Goal: Task Accomplishment & Management: Manage account settings

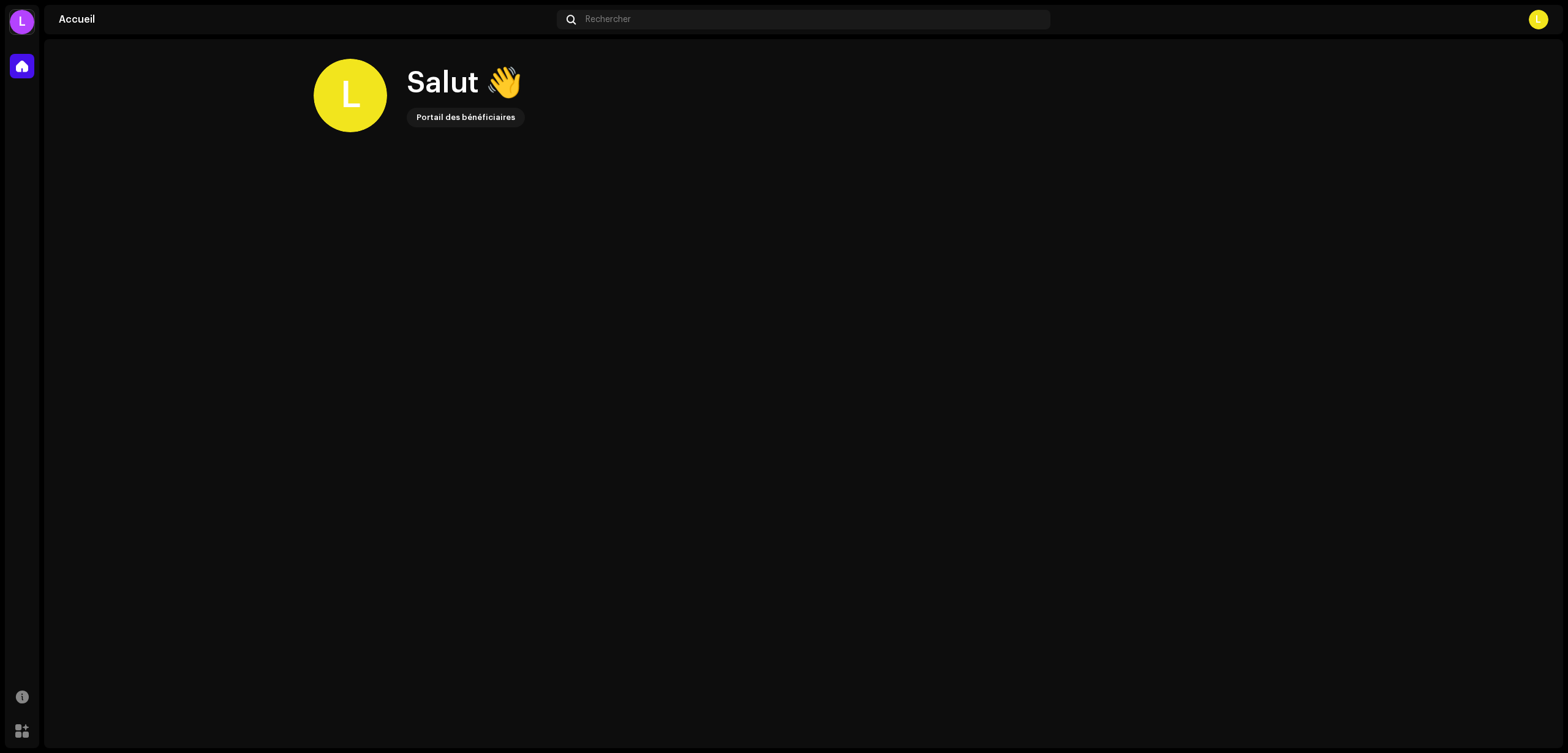
click at [1537, 15] on div "L" at bounding box center [1539, 19] width 20 height 20
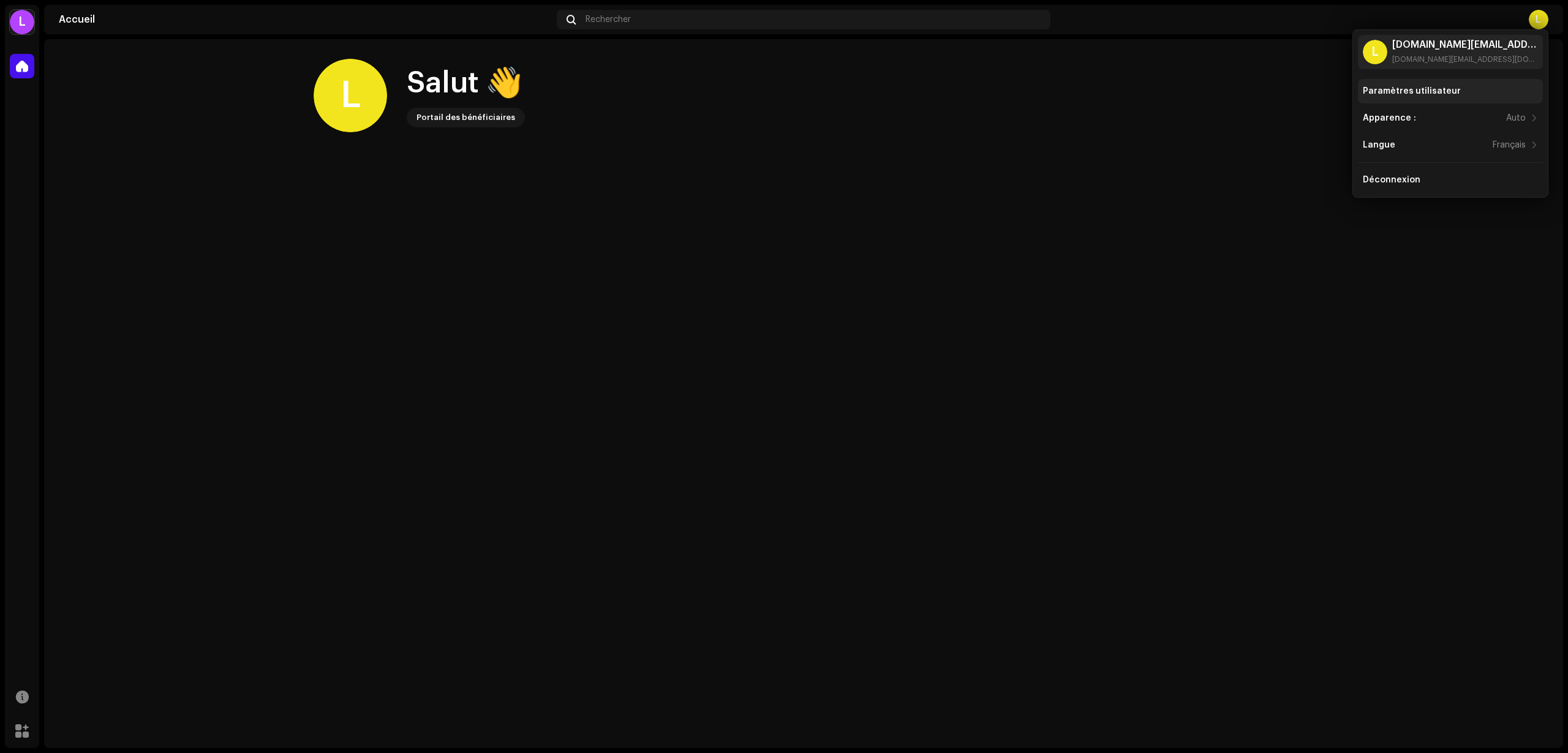
click at [1418, 91] on div "Paramètres utilisateur" at bounding box center [1412, 91] width 98 height 10
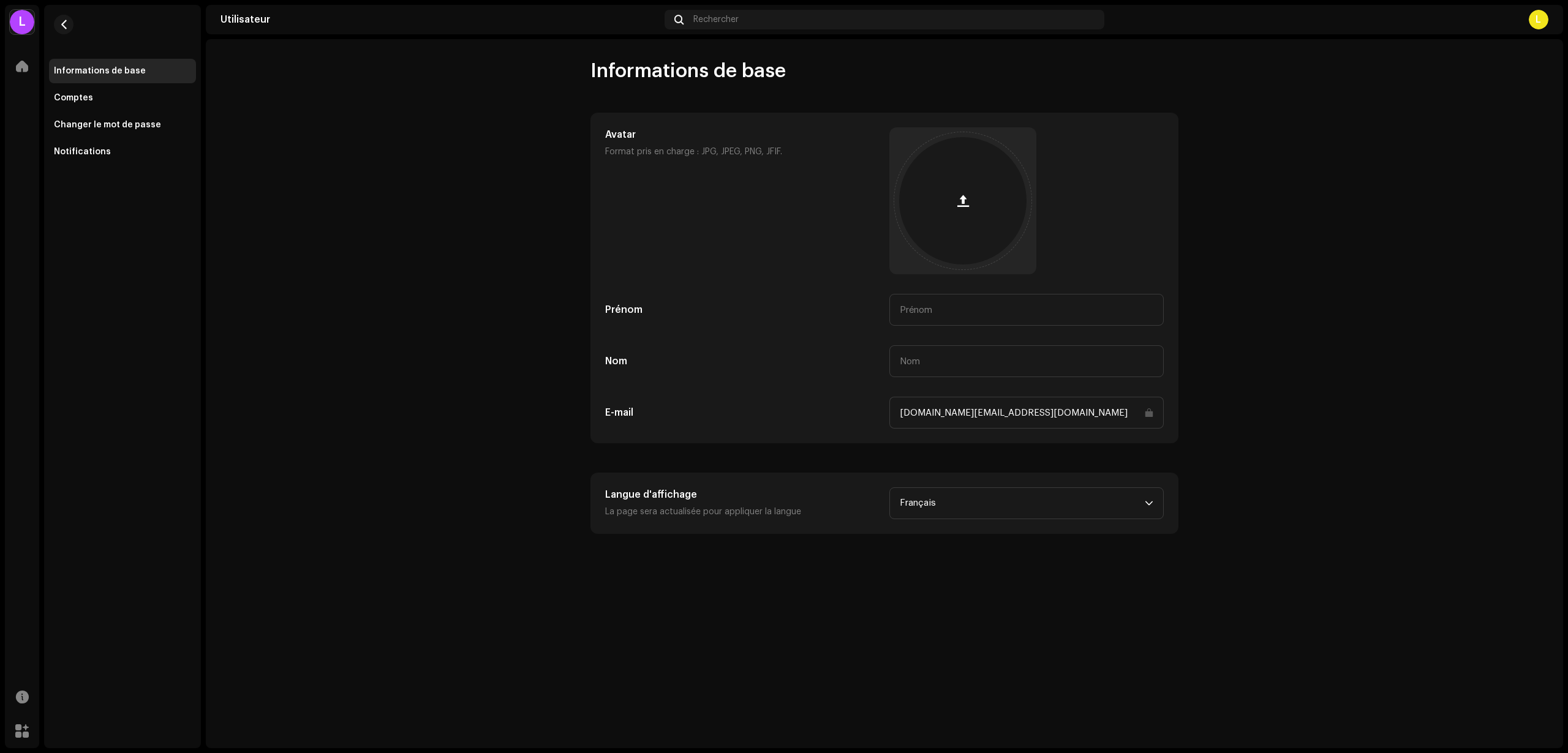
click at [944, 331] on div "Avatar Format pris en charge : JPG, JPEG, PNG, JFIF. Prénom Nom E-mail [DOMAIN_…" at bounding box center [884, 278] width 559 height 301
click at [943, 308] on input "text" at bounding box center [1027, 310] width 274 height 32
type input "[PERSON_NAME]"
type input "Espinossa"
click at [1090, 234] on div at bounding box center [1027, 201] width 274 height 147
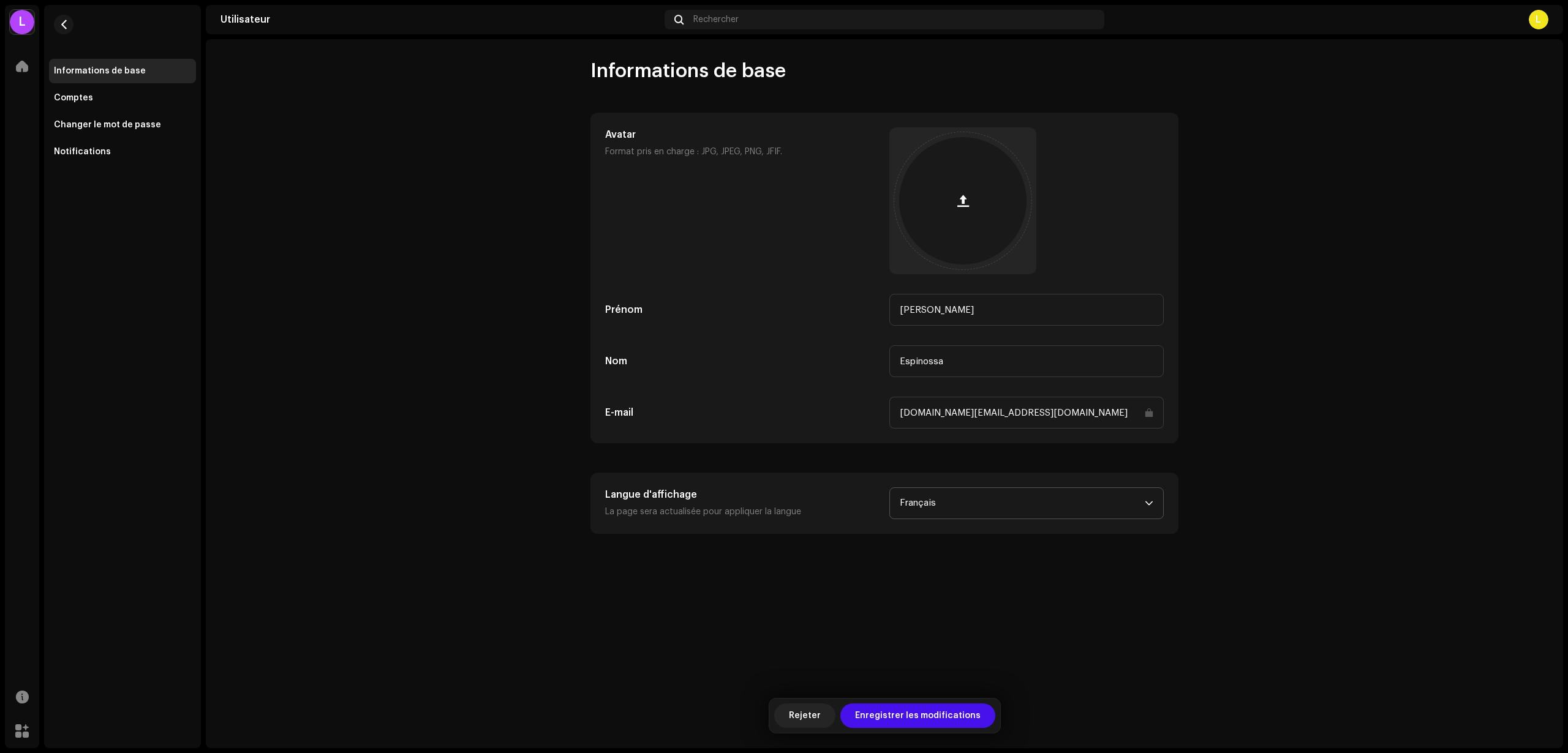
click at [956, 500] on span "Français" at bounding box center [1022, 503] width 245 height 31
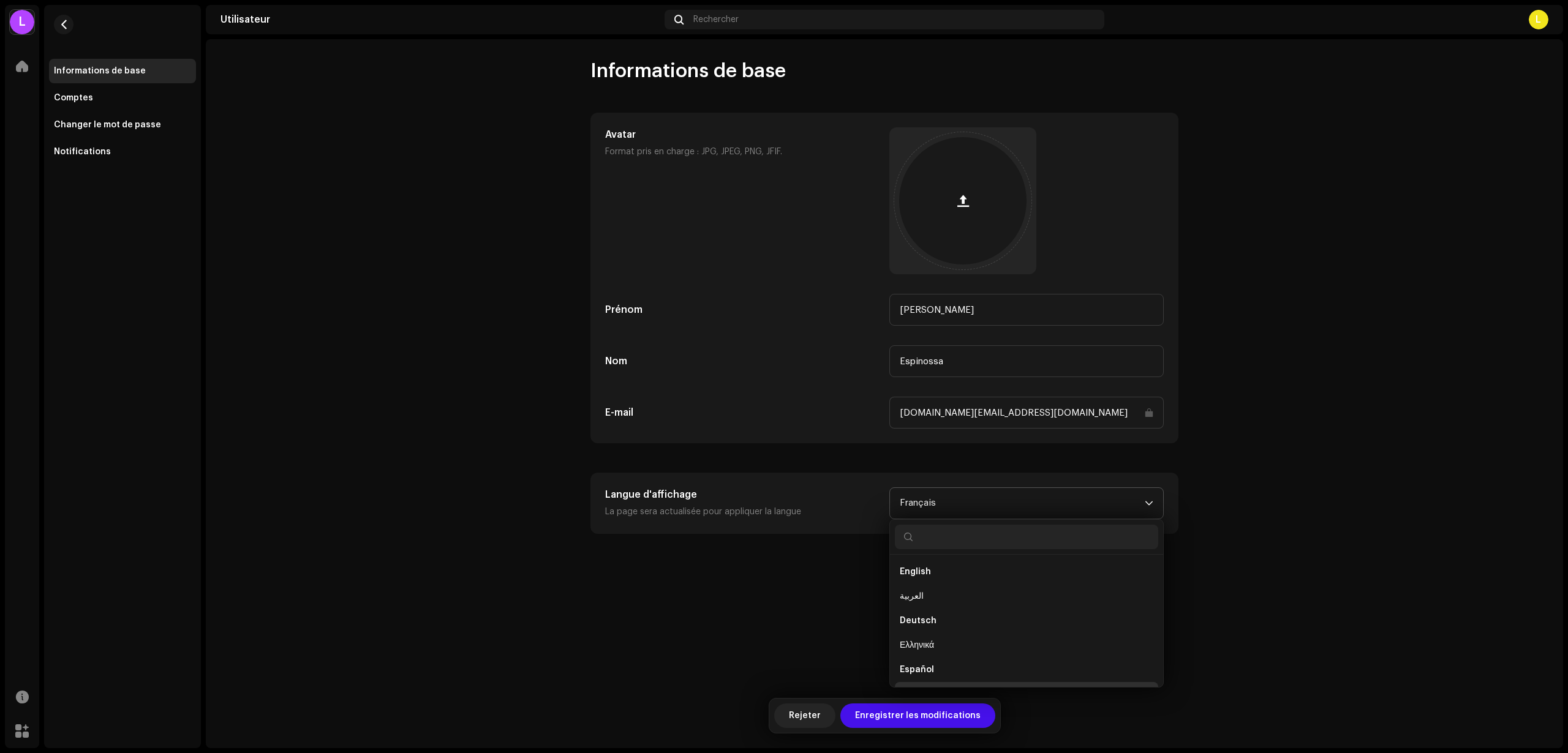
scroll to position [20, 0]
click at [911, 647] on span "Español" at bounding box center [917, 650] width 34 height 12
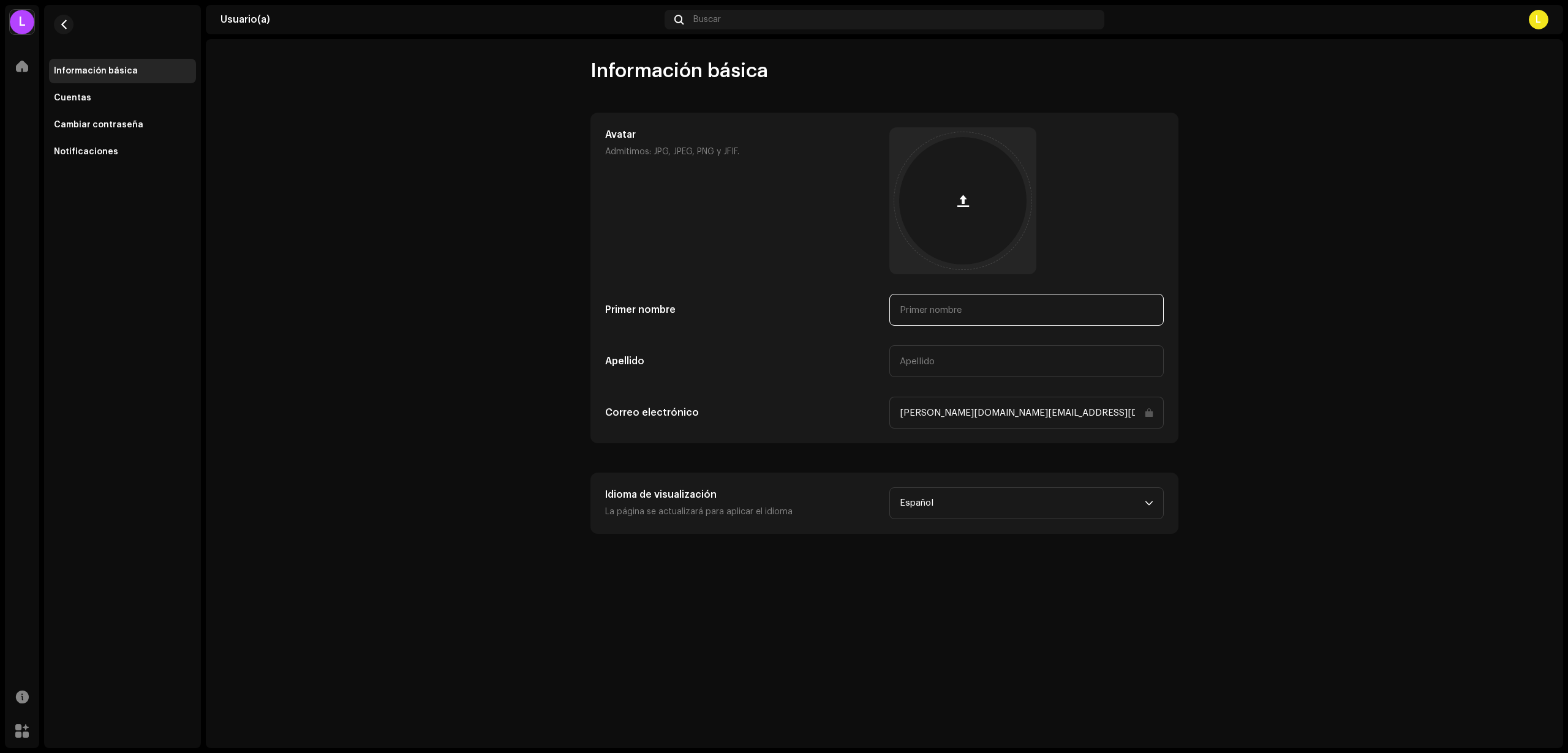
click at [968, 312] on input "text" at bounding box center [1027, 310] width 274 height 32
type input "[PERSON_NAME]"
type input "Espinosa"
click at [941, 717] on span "Guardar cambios" at bounding box center [924, 716] width 75 height 25
drag, startPoint x: 1302, startPoint y: 752, endPoint x: 96, endPoint y: 105, distance: 1368.6
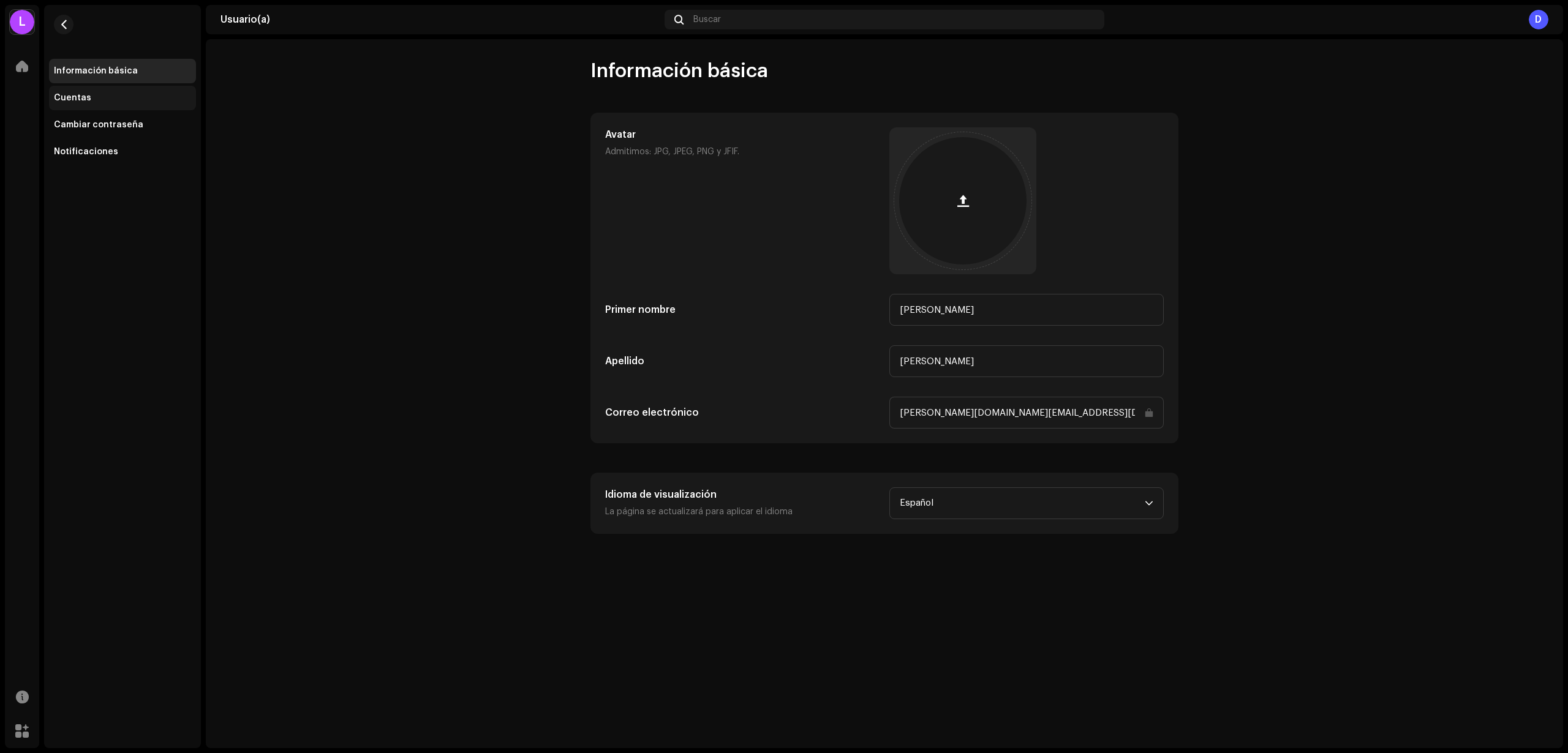
click at [96, 105] on div "Cuentas" at bounding box center [122, 98] width 147 height 25
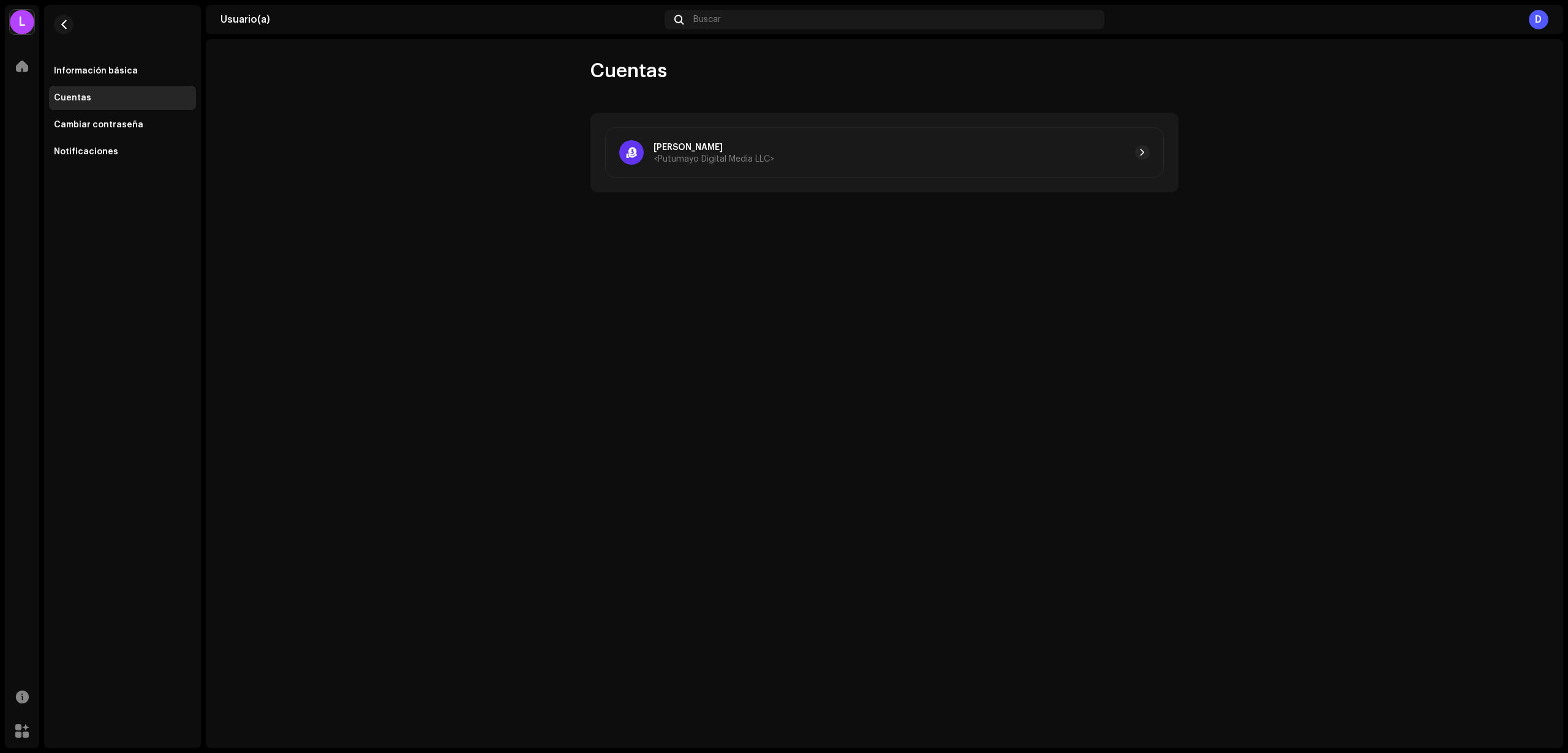
click at [87, 100] on div "Cuentas" at bounding box center [72, 98] width 38 height 10
click at [869, 156] on div at bounding box center [962, 153] width 375 height 15
click at [1146, 150] on button "button" at bounding box center [1143, 153] width 15 height 15
click at [17, 65] on span at bounding box center [22, 66] width 12 height 10
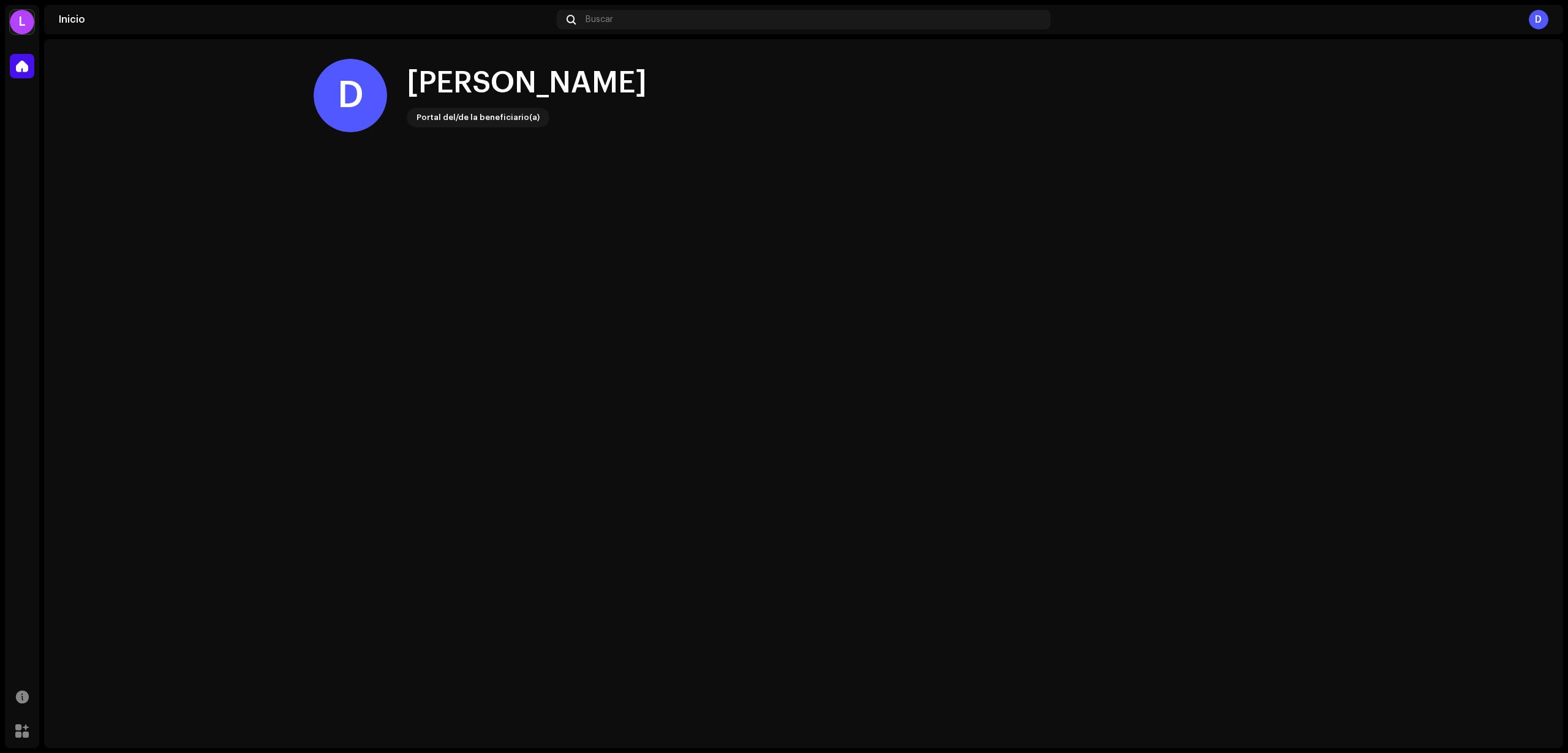
click at [473, 119] on div "Portal del/de la beneficiario(a)" at bounding box center [478, 118] width 123 height 15
click at [362, 115] on div "D" at bounding box center [351, 95] width 74 height 74
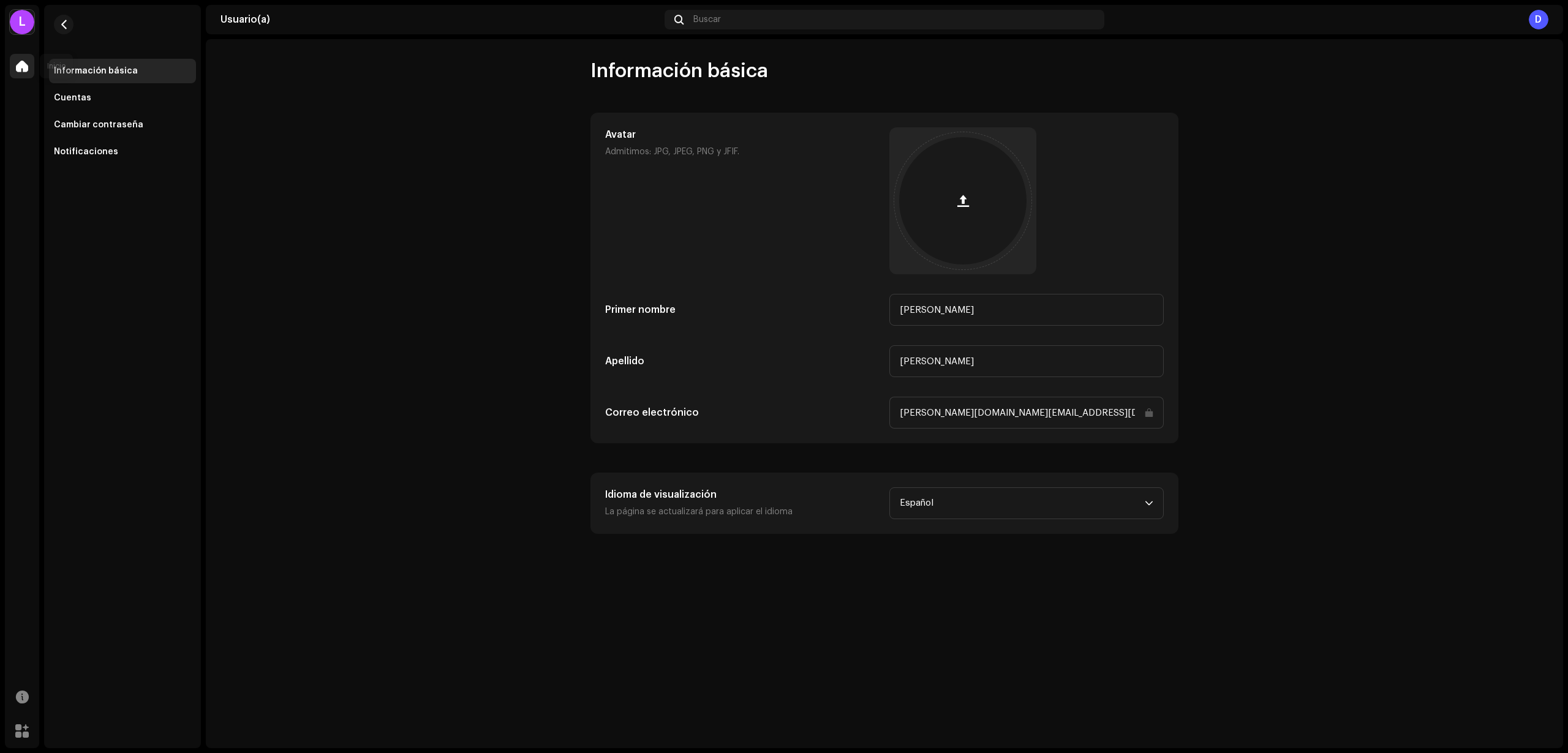
click at [31, 63] on div at bounding box center [22, 66] width 25 height 25
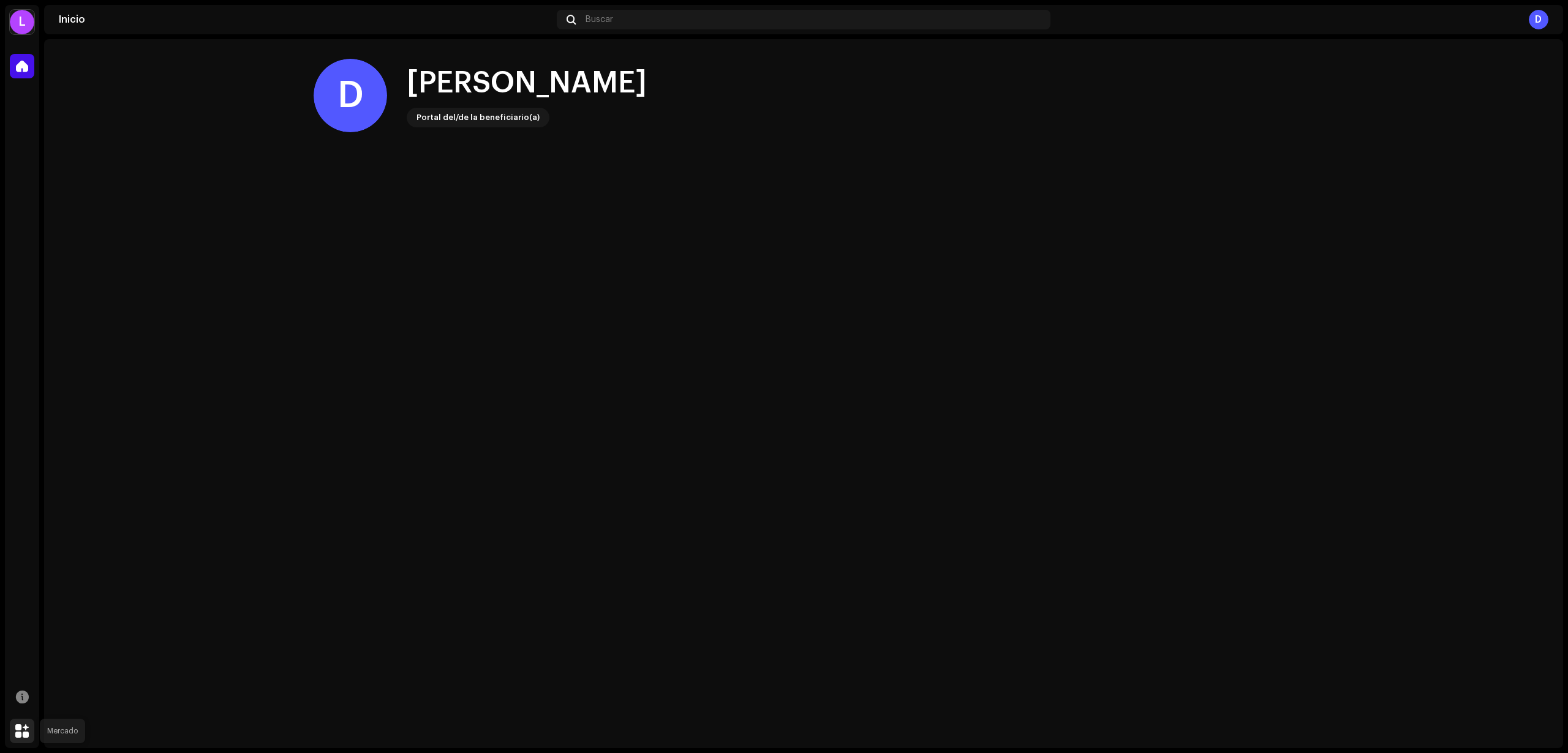
click at [20, 730] on span at bounding box center [22, 731] width 14 height 10
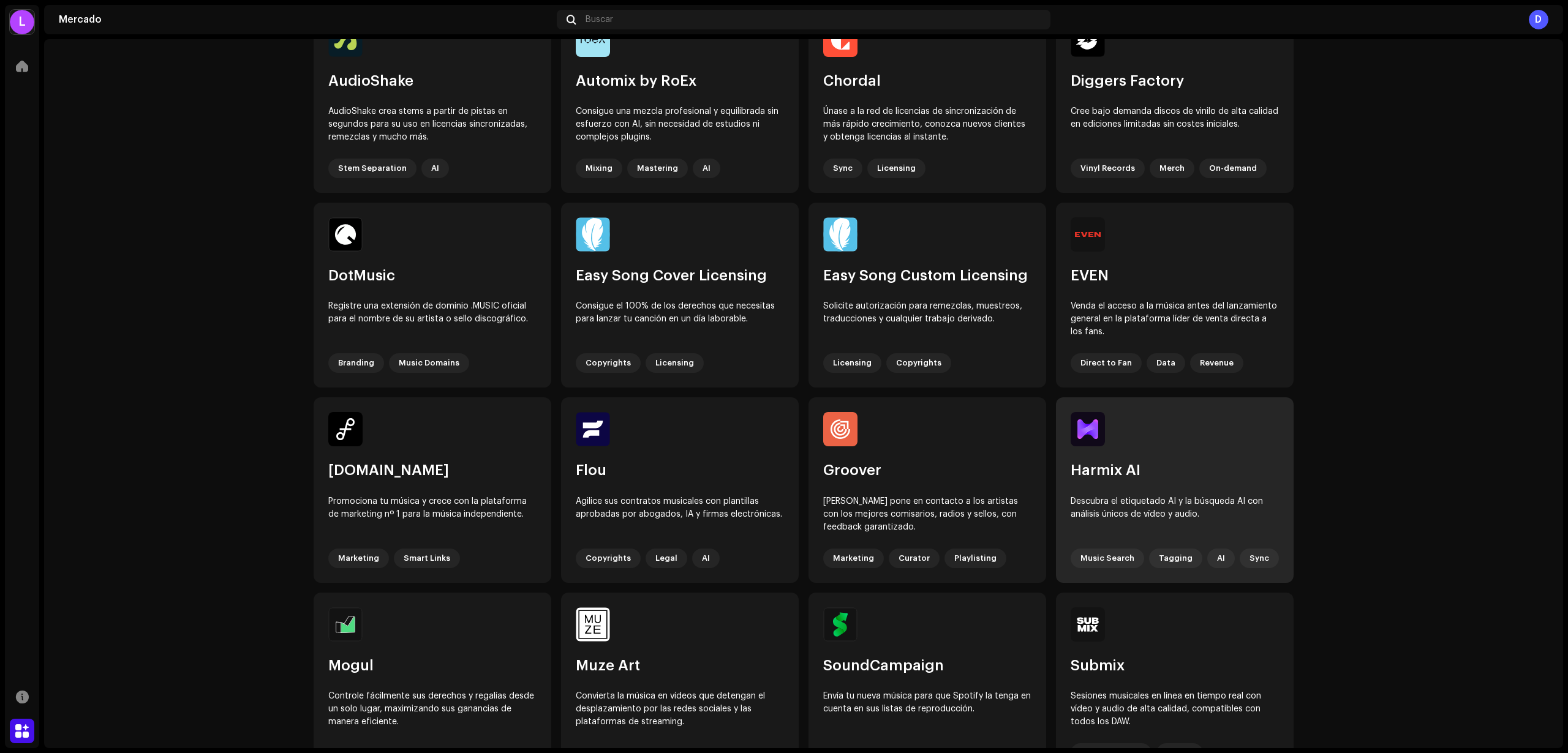
scroll to position [94, 0]
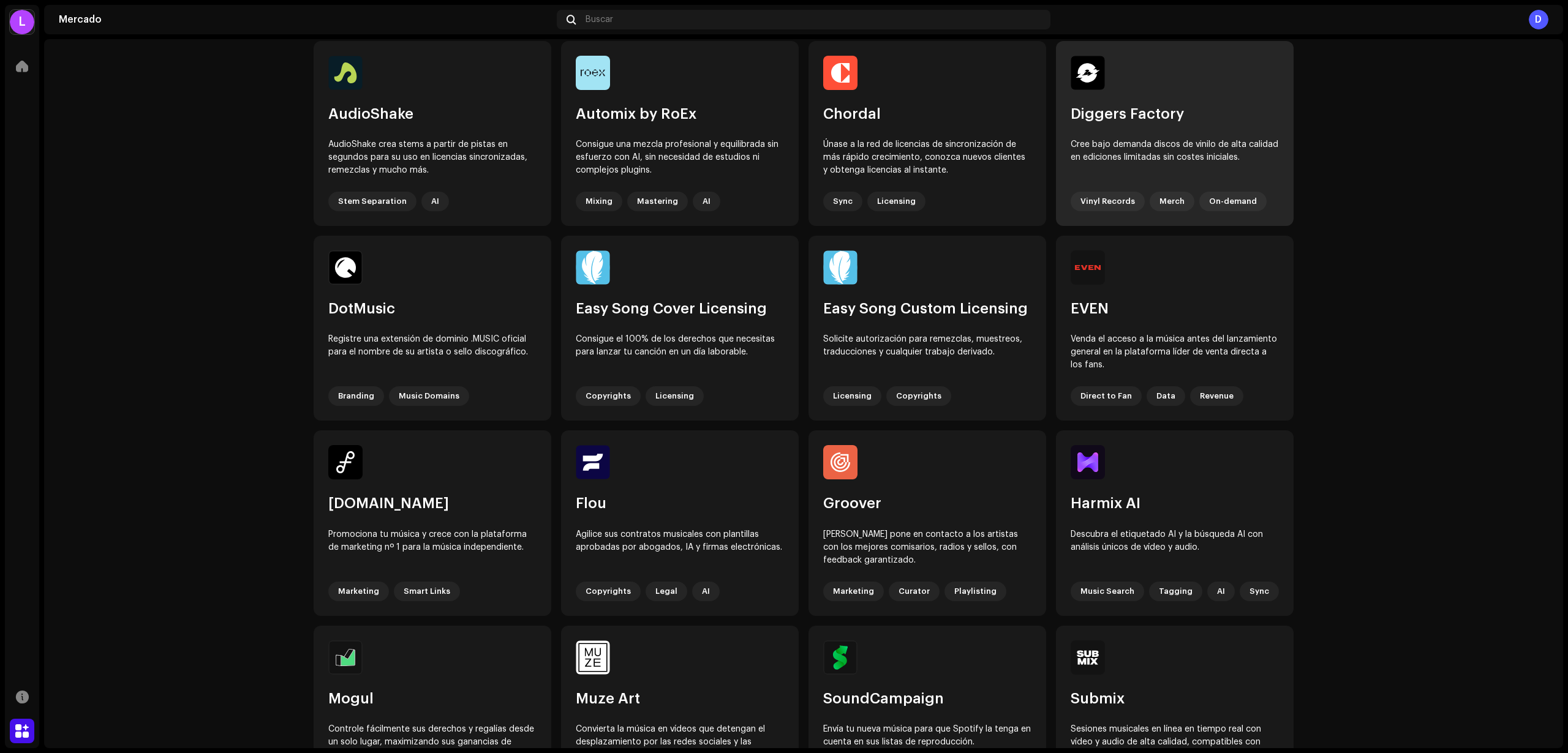
click at [1163, 110] on div "Diggers Factory" at bounding box center [1174, 115] width 208 height 19
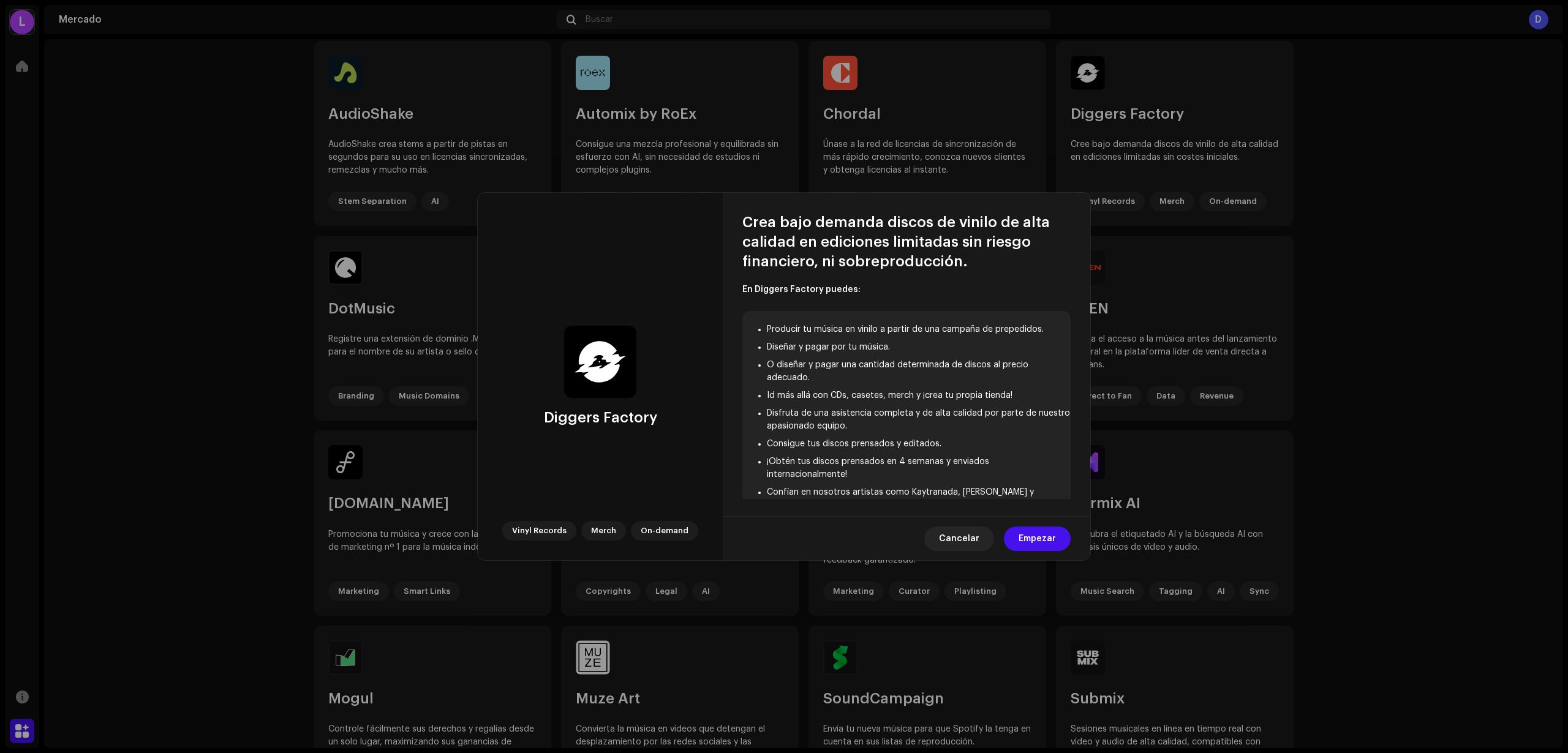
scroll to position [0, 0]
click at [1043, 536] on span "Empezar" at bounding box center [1037, 539] width 38 height 25
click at [962, 531] on span "Cancelar" at bounding box center [959, 539] width 40 height 25
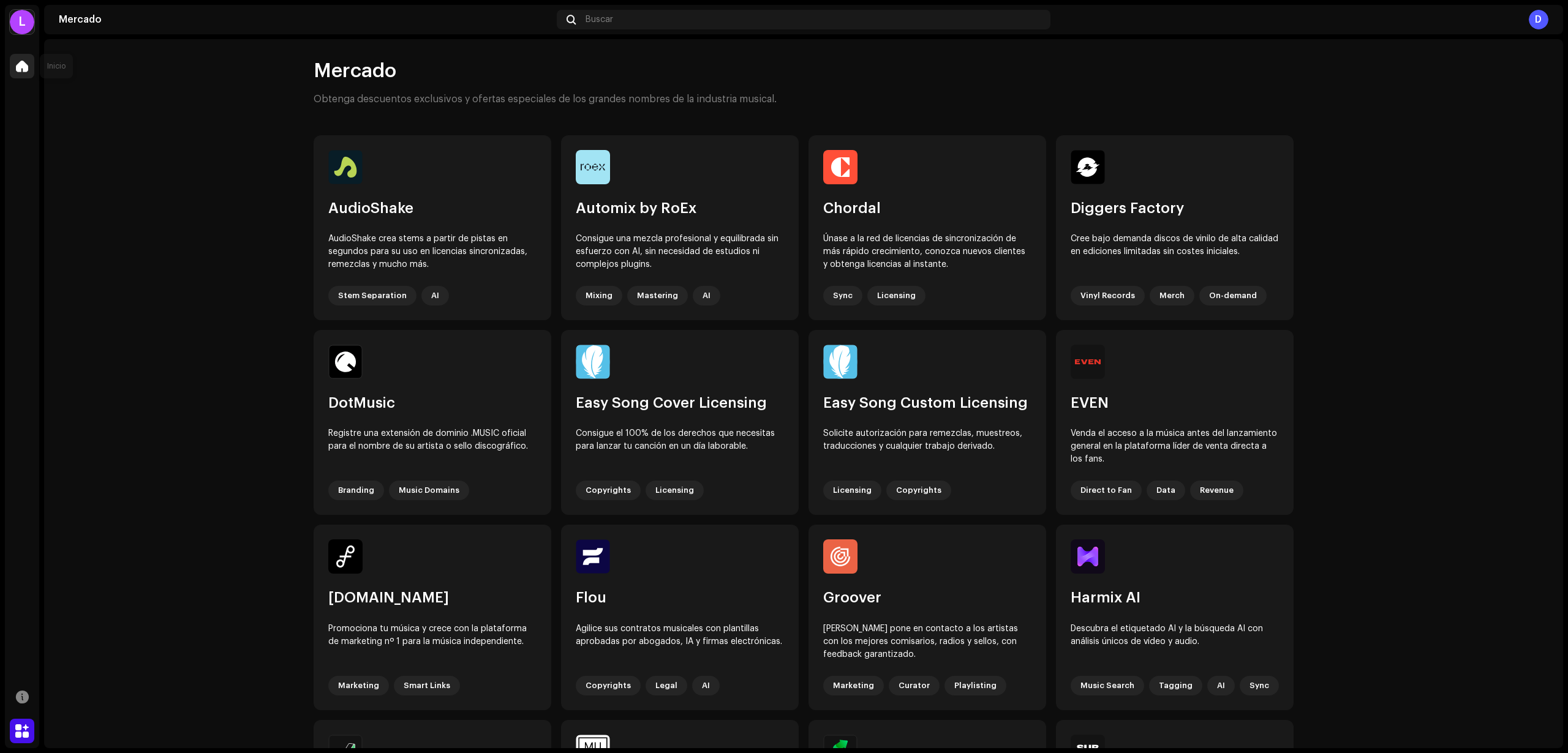
click at [11, 74] on div at bounding box center [22, 66] width 25 height 25
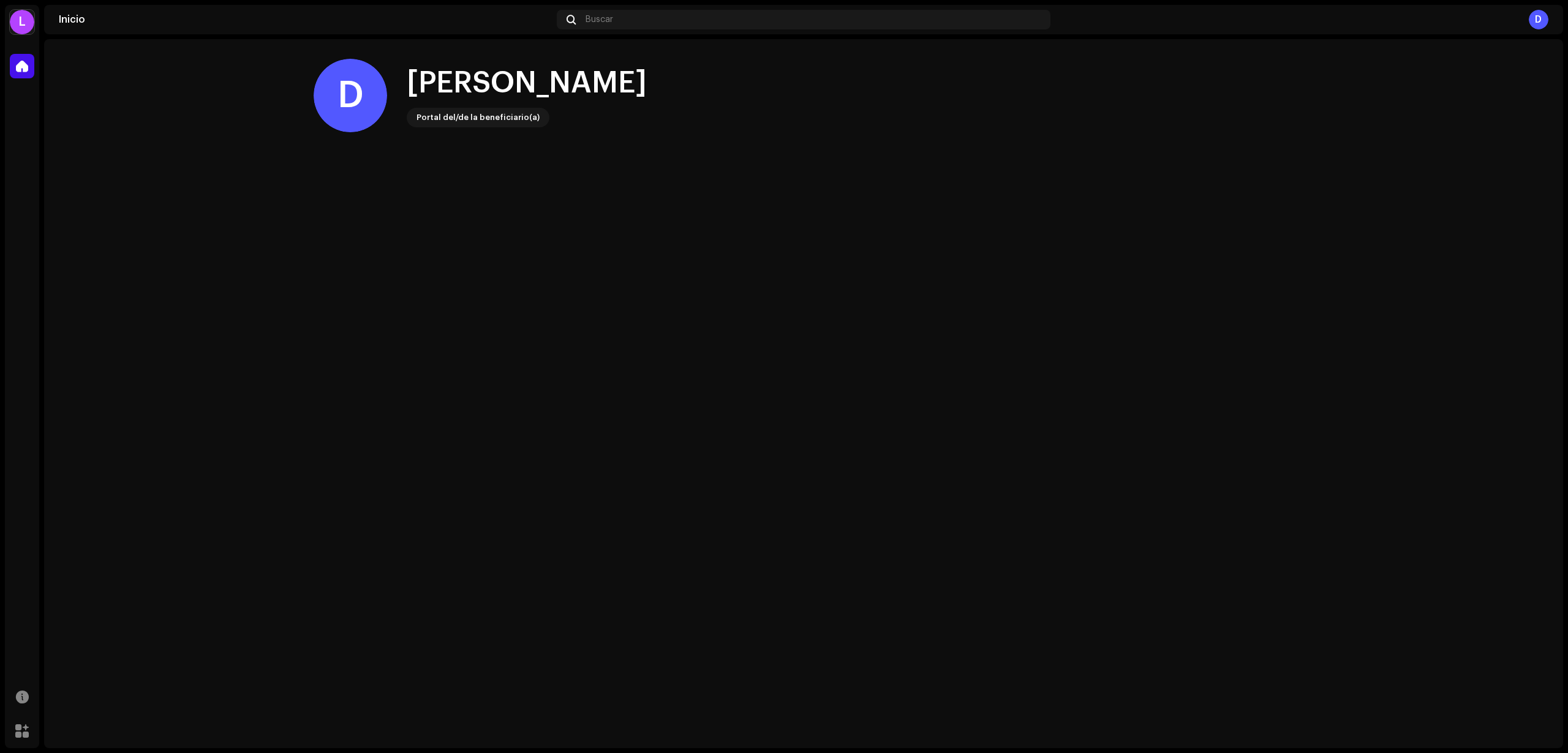
click at [433, 111] on div "Portal del/de la beneficiario(a)" at bounding box center [478, 118] width 123 height 15
click at [450, 119] on div "Portal del/de la beneficiario(a)" at bounding box center [478, 118] width 123 height 15
click at [486, 90] on div "Hola, , Daniela" at bounding box center [527, 83] width 240 height 39
click at [1533, 29] on div "D" at bounding box center [1539, 19] width 20 height 20
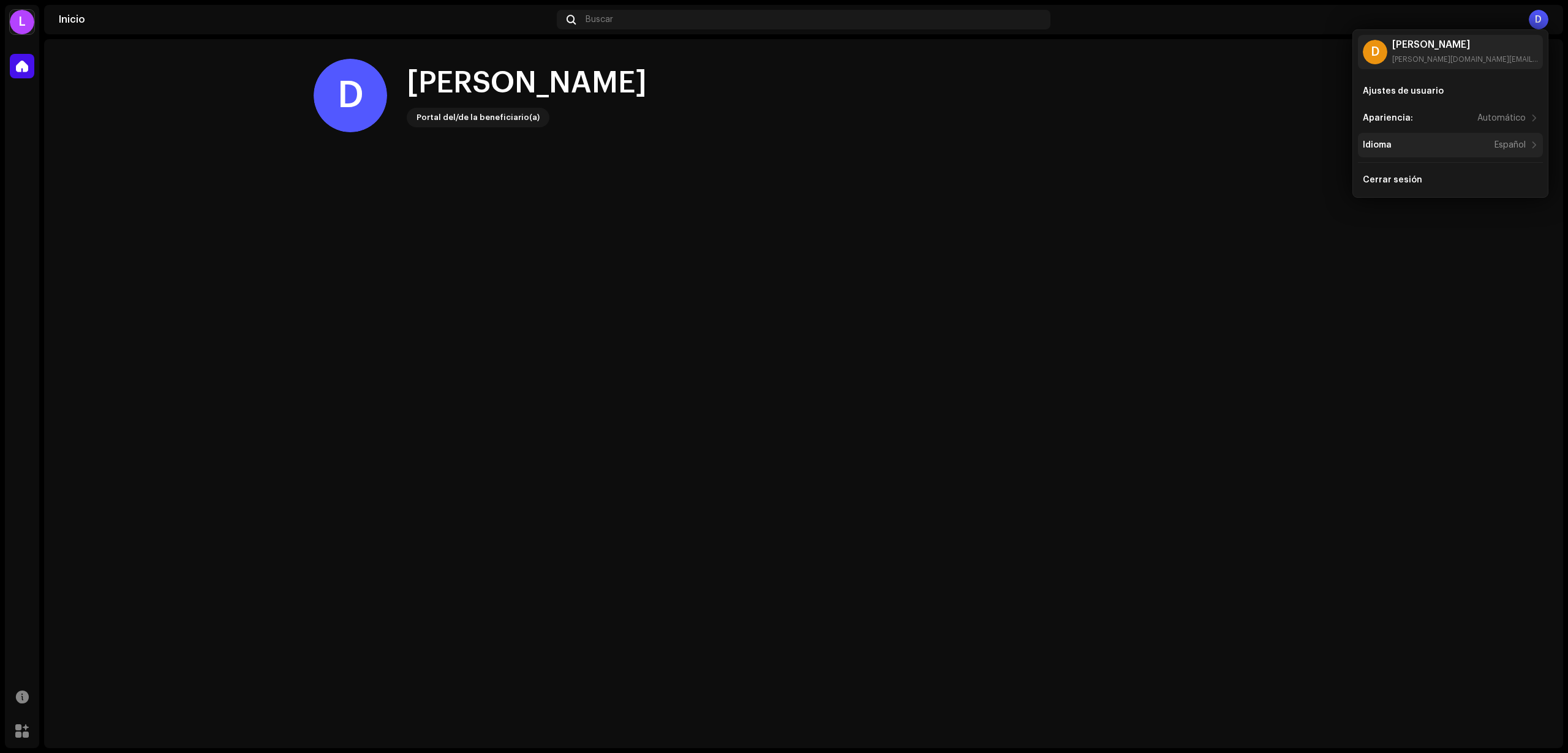
click at [1426, 142] on div "Idioma Español" at bounding box center [1444, 145] width 163 height 10
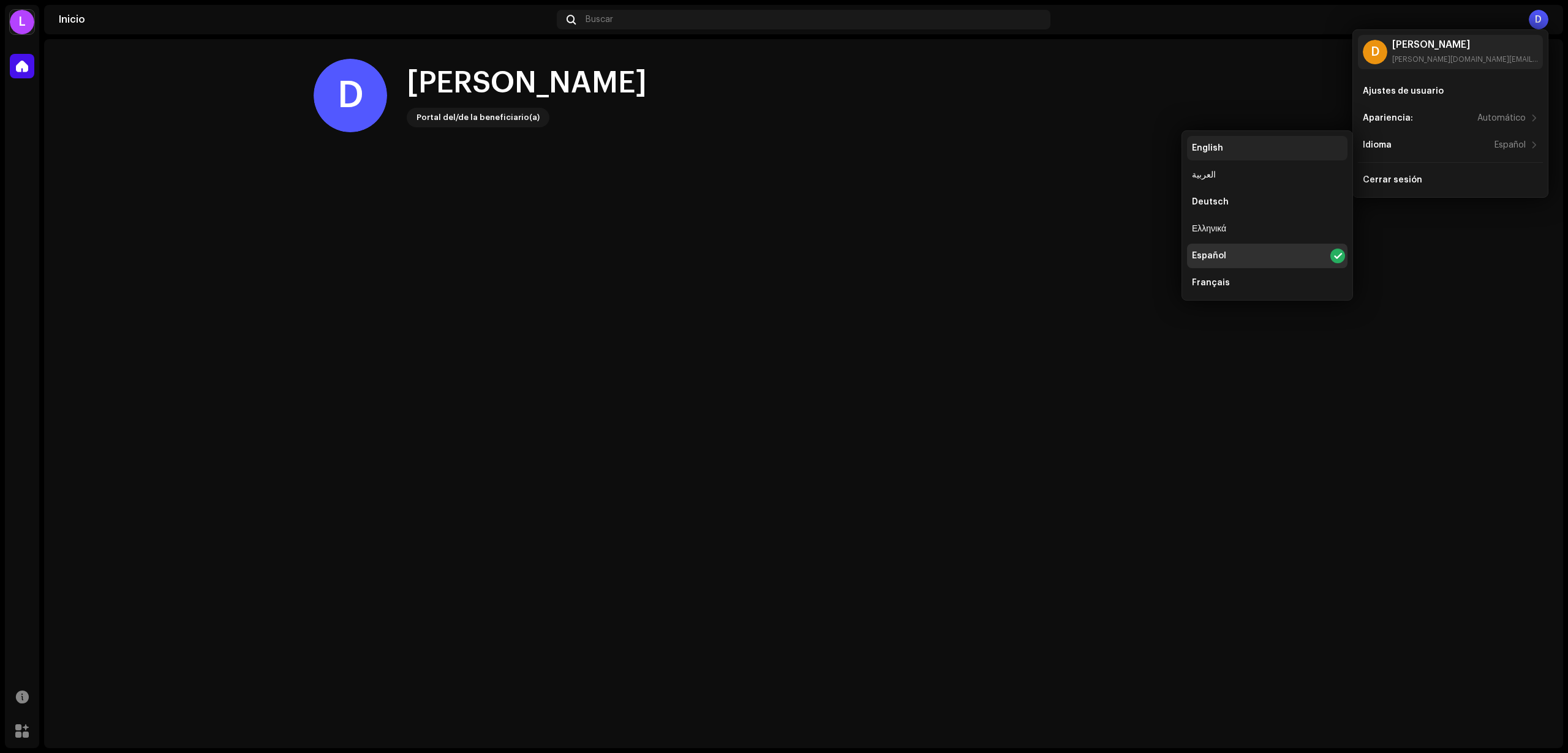
click at [1216, 147] on div "English" at bounding box center [1208, 148] width 31 height 10
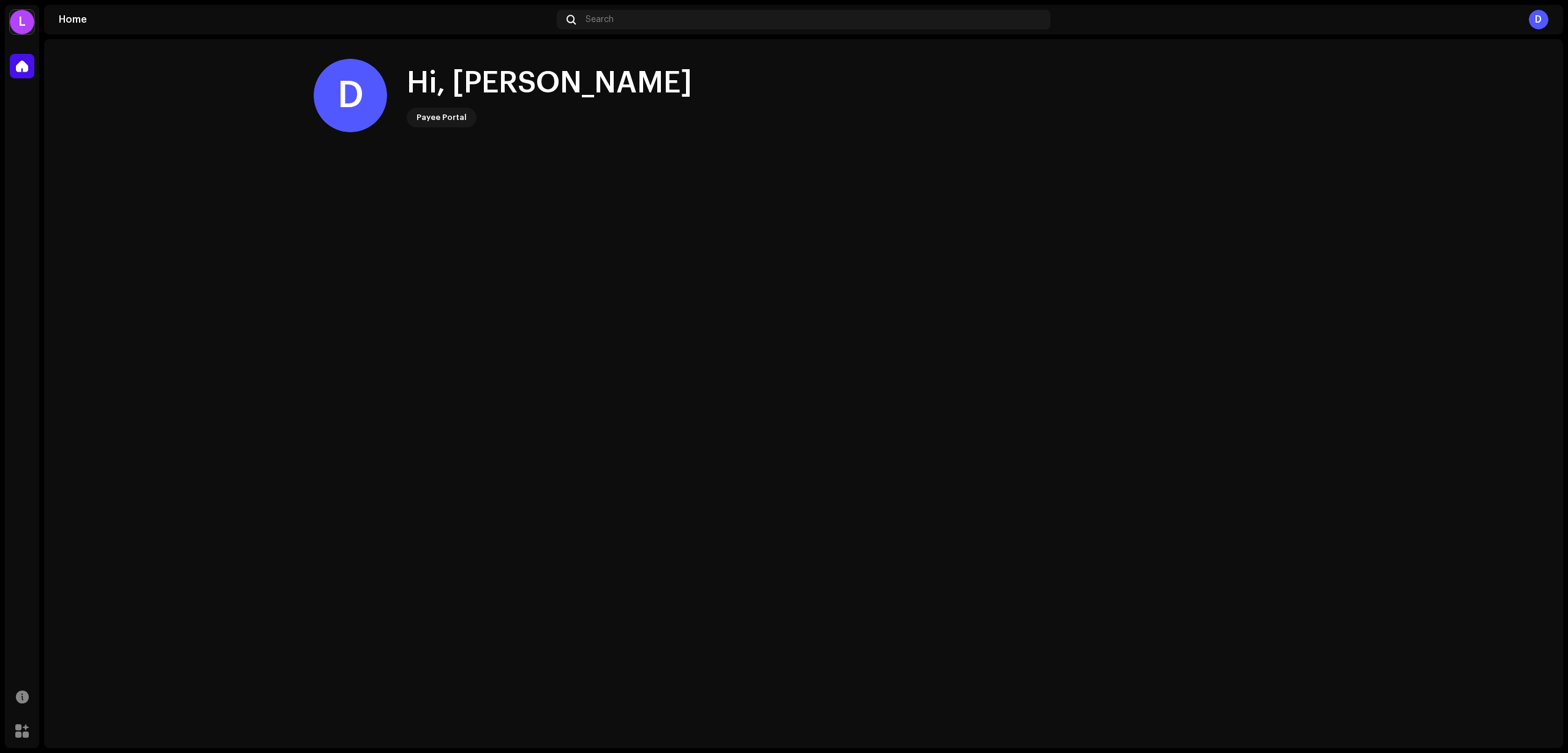
click at [453, 123] on div "Payee Portal" at bounding box center [442, 118] width 50 height 15
click at [450, 121] on div "Payee Portal" at bounding box center [442, 118] width 50 height 15
click at [1535, 21] on div "D" at bounding box center [1539, 19] width 20 height 20
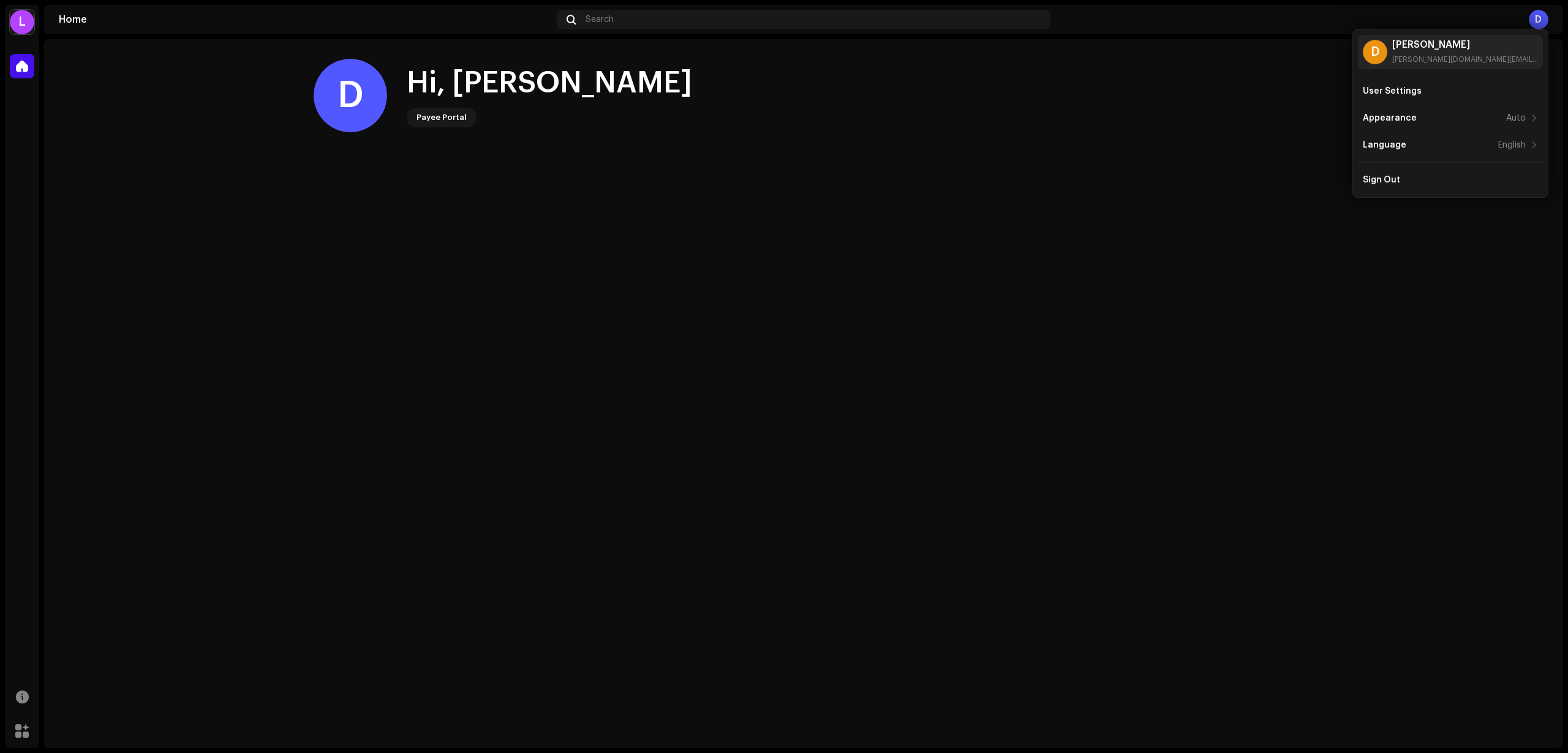
click at [1311, 98] on home-home "D Hi, Daniela Payee Portal" at bounding box center [804, 105] width 1520 height 132
